Goal: Task Accomplishment & Management: Manage account settings

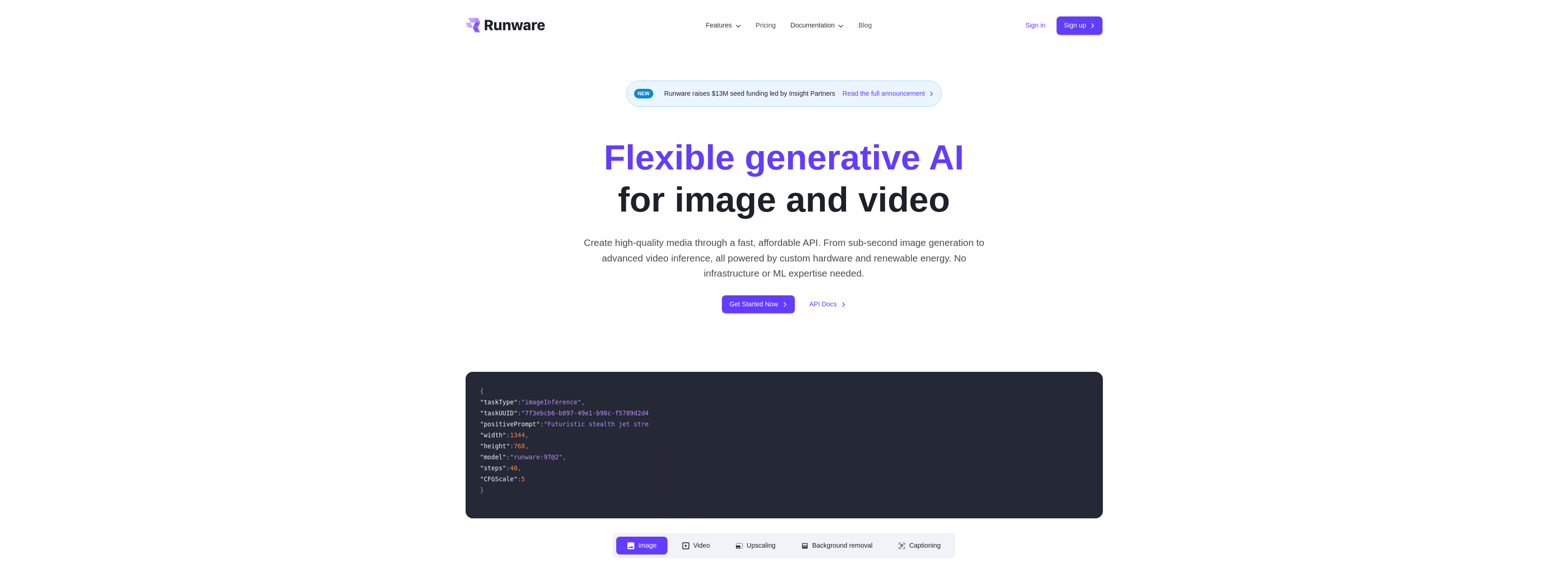
click at [1032, 29] on link "Sign in" at bounding box center [1035, 25] width 20 height 10
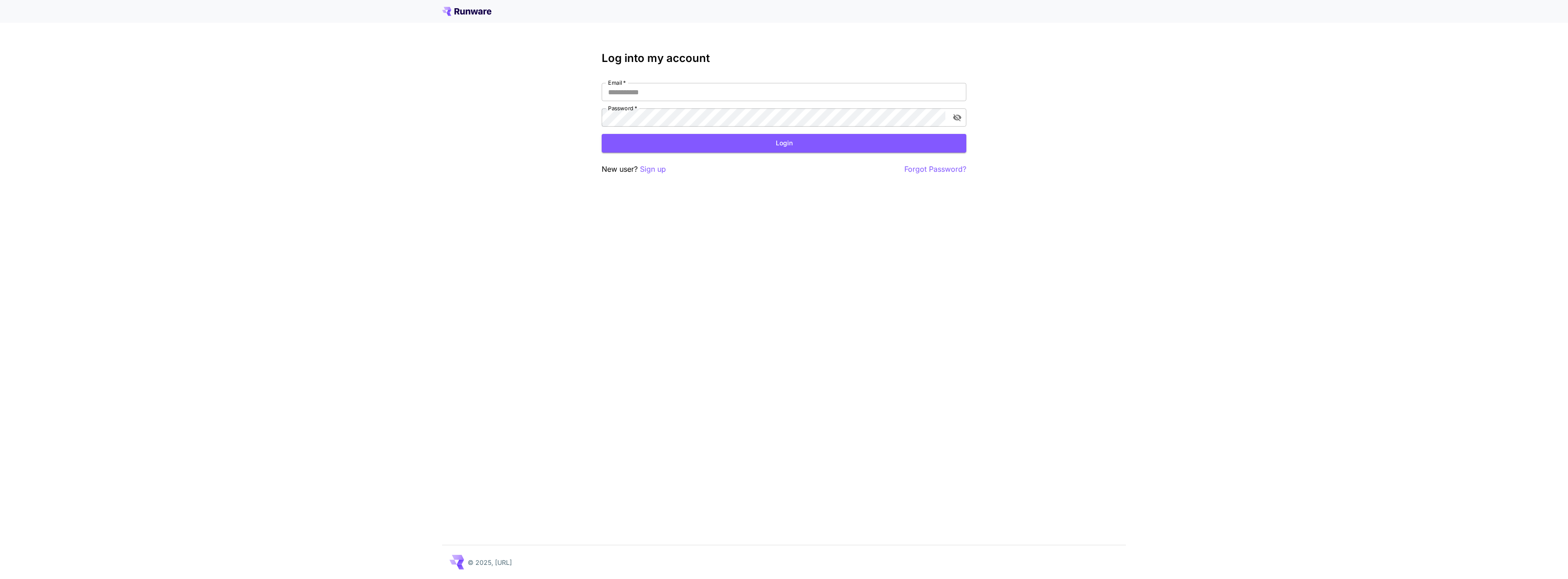
type input "**********"
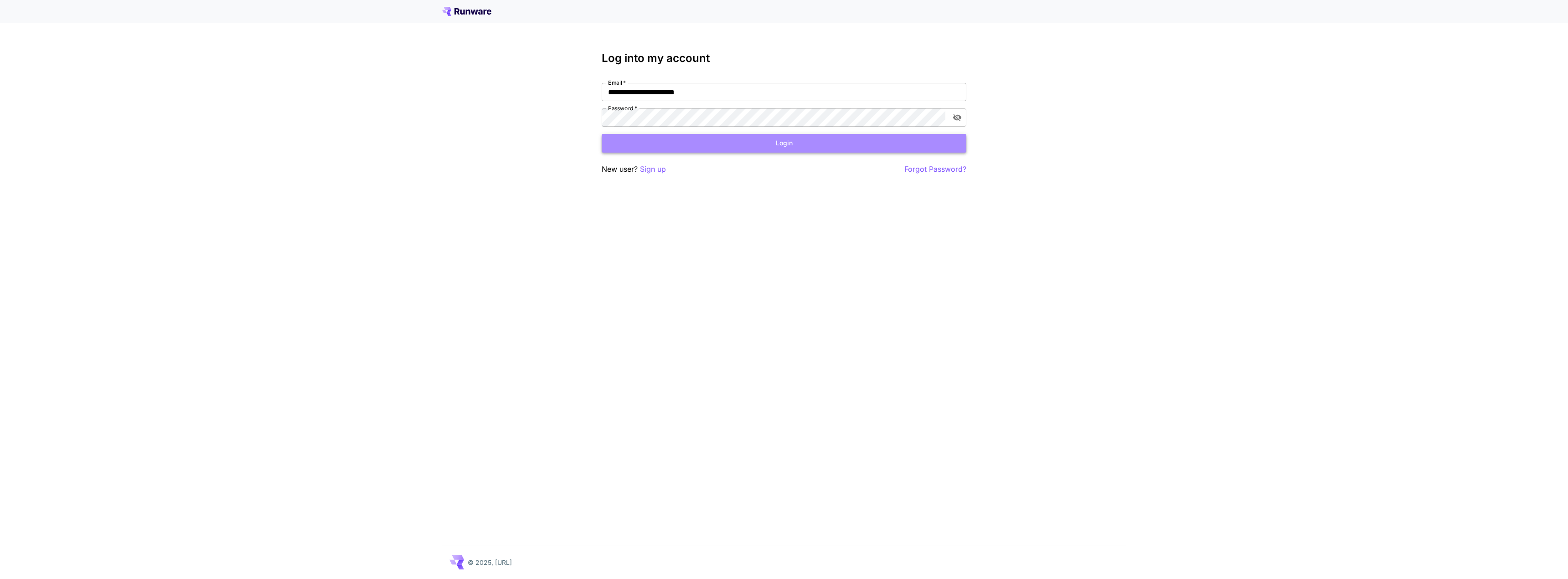
click at [779, 140] on button "Login" at bounding box center [783, 143] width 365 height 19
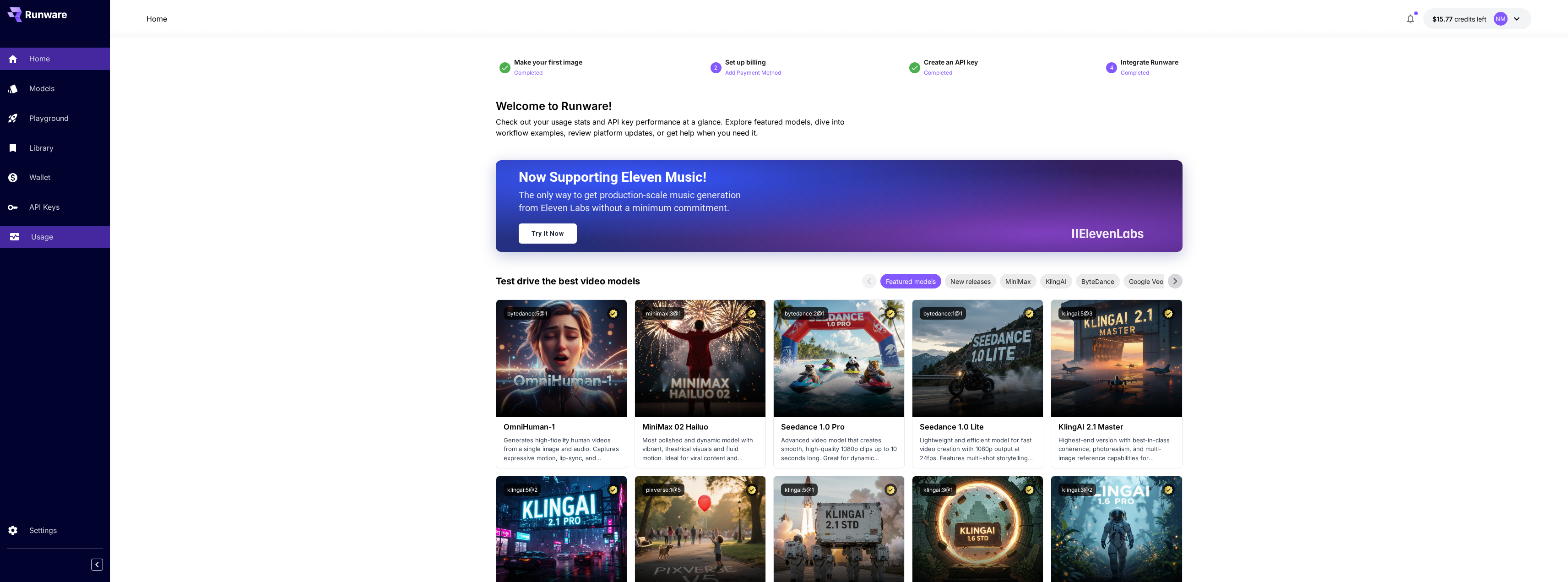
click at [42, 240] on p "Usage" at bounding box center [42, 237] width 22 height 11
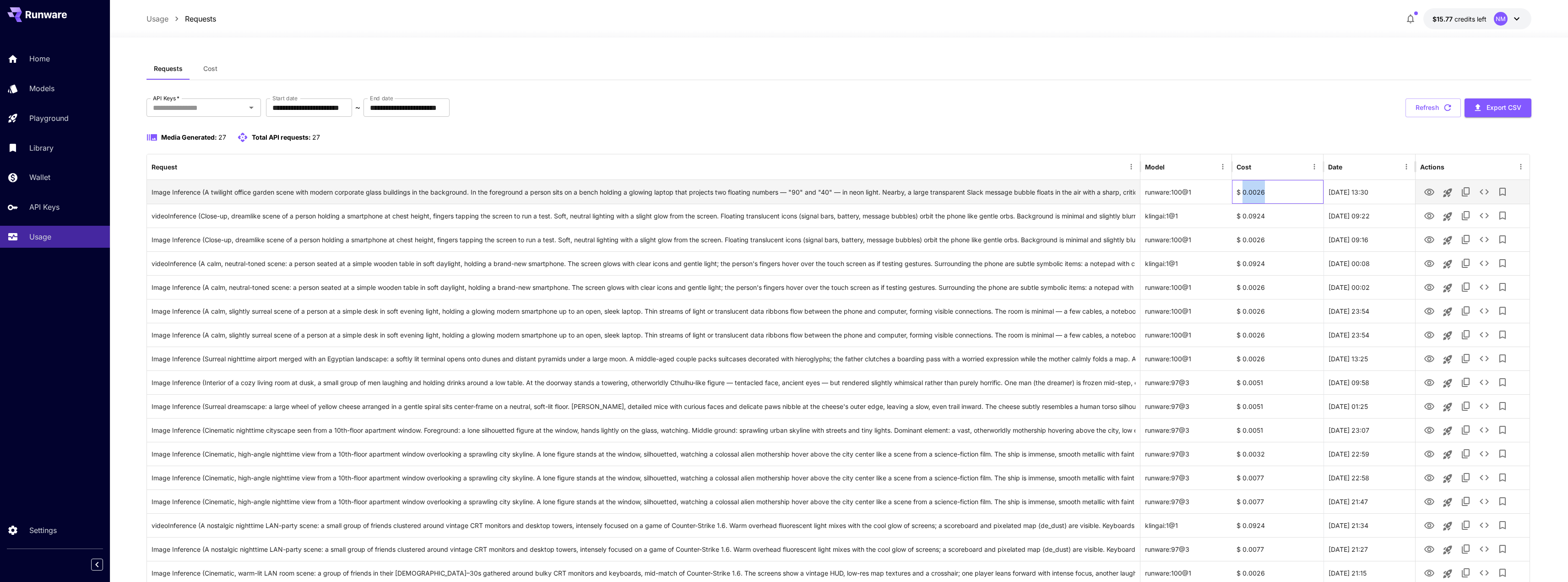
copy div "0.0026"
drag, startPoint x: 1272, startPoint y: 189, endPoint x: 1243, endPoint y: 190, distance: 29.0
click at [1243, 190] on div "$ 0.0026" at bounding box center [1278, 191] width 92 height 24
drag, startPoint x: 1270, startPoint y: 214, endPoint x: 1244, endPoint y: 213, distance: 26.0
click at [1244, 213] on div "$ 0.0924" at bounding box center [1278, 215] width 92 height 24
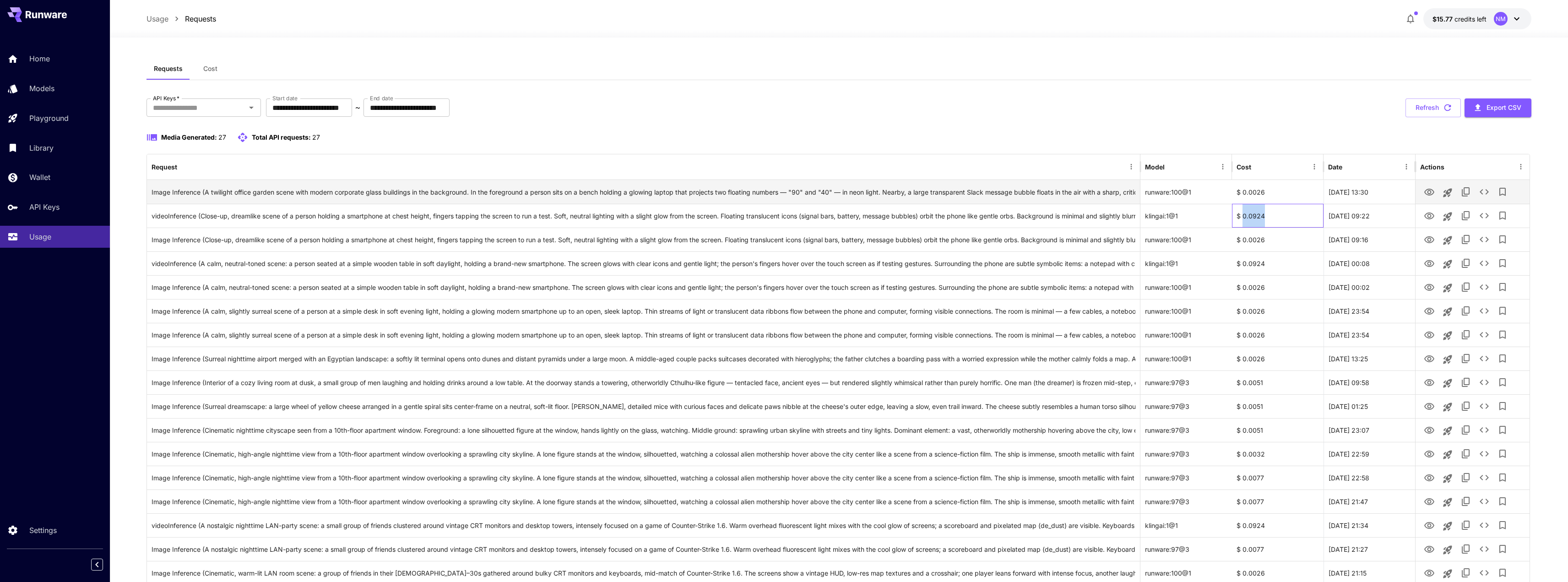
copy div "0.0924"
click at [1047, 119] on div "**********" at bounding box center [839, 473] width 1385 height 749
